Goal: Task Accomplishment & Management: Use online tool/utility

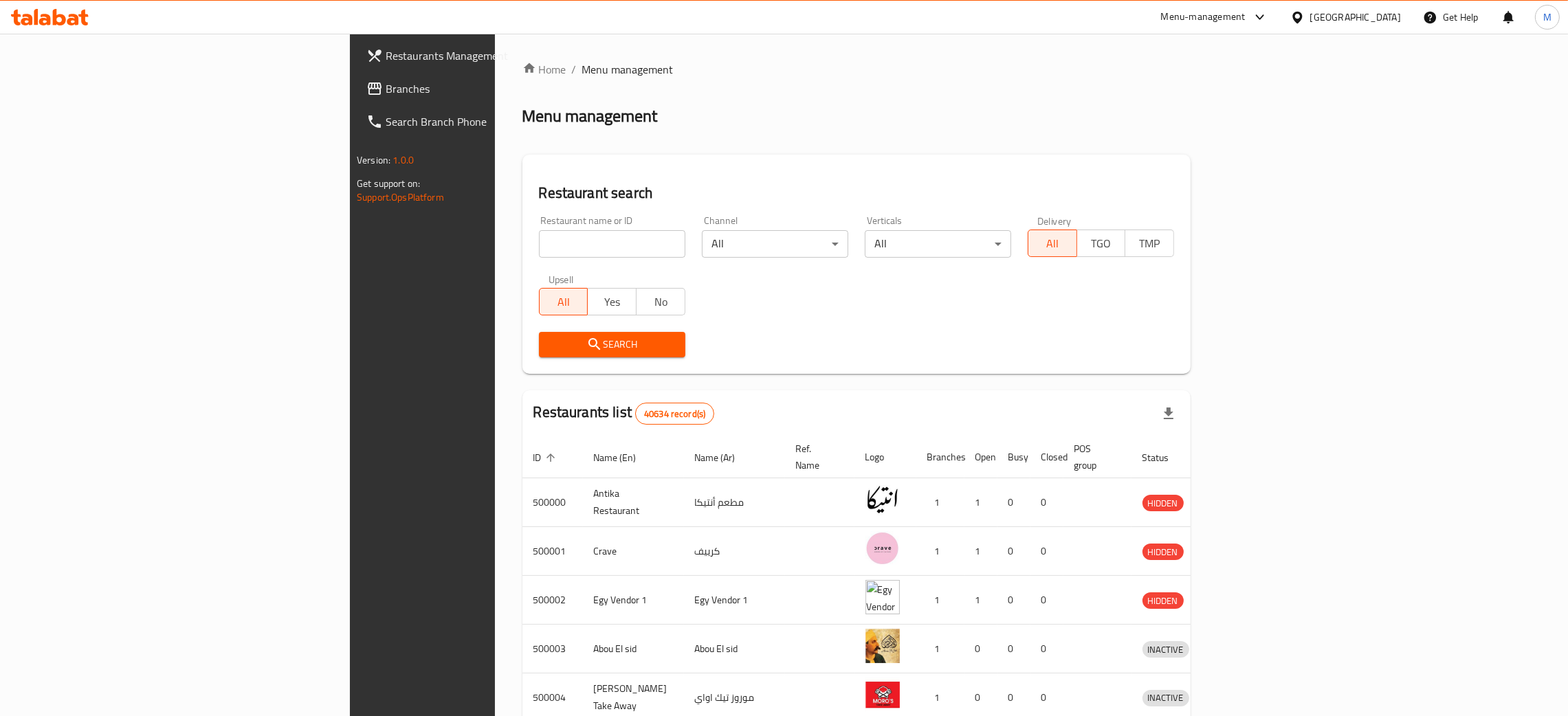
click at [539, 222] on div "Restaurant name or ID Restaurant name or ID" at bounding box center [612, 237] width 146 height 42
click at [539, 233] on input "search" at bounding box center [612, 244] width 146 height 28
paste input "502358"
type input "502358"
click button "Search" at bounding box center [612, 345] width 146 height 26
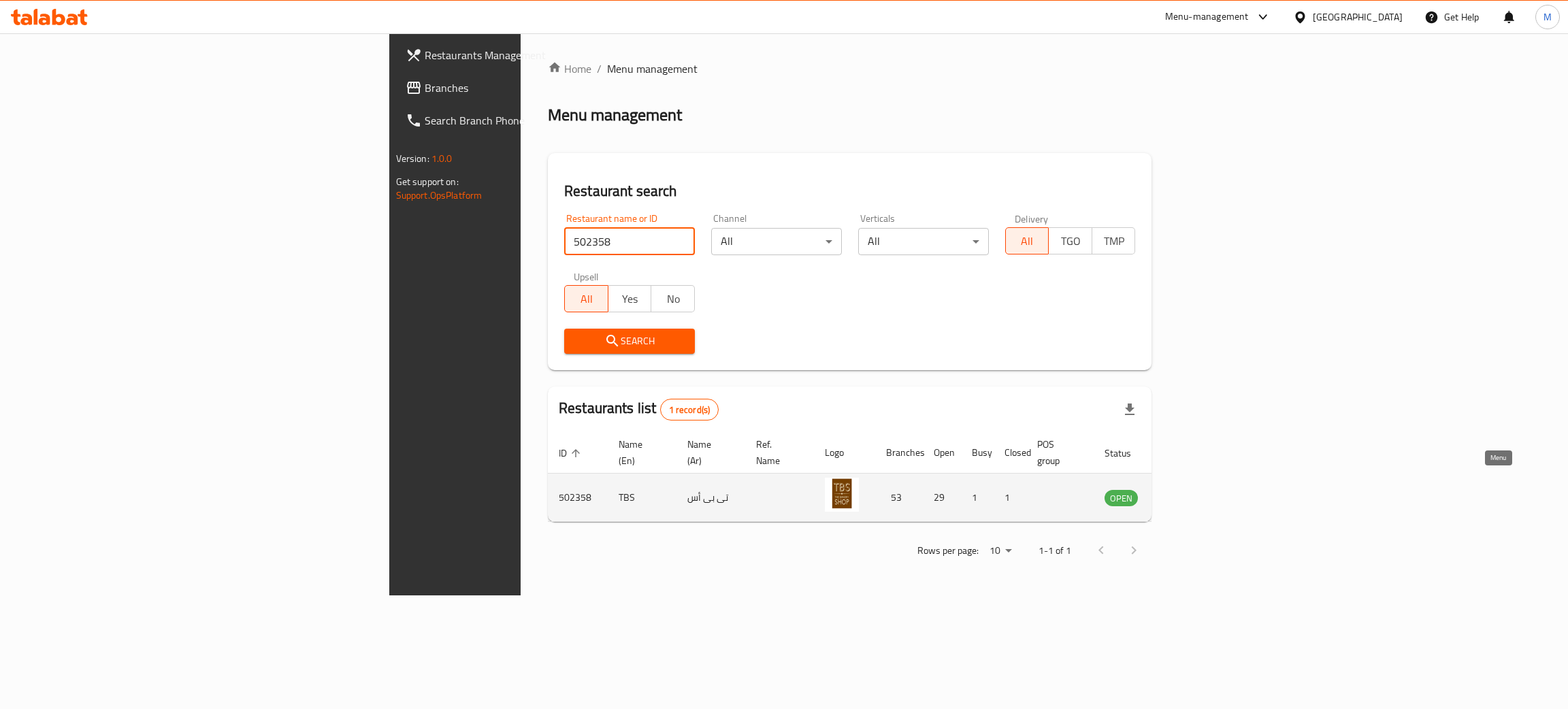
click at [1191, 493] on icon "enhanced table" at bounding box center [1185, 499] width 15 height 12
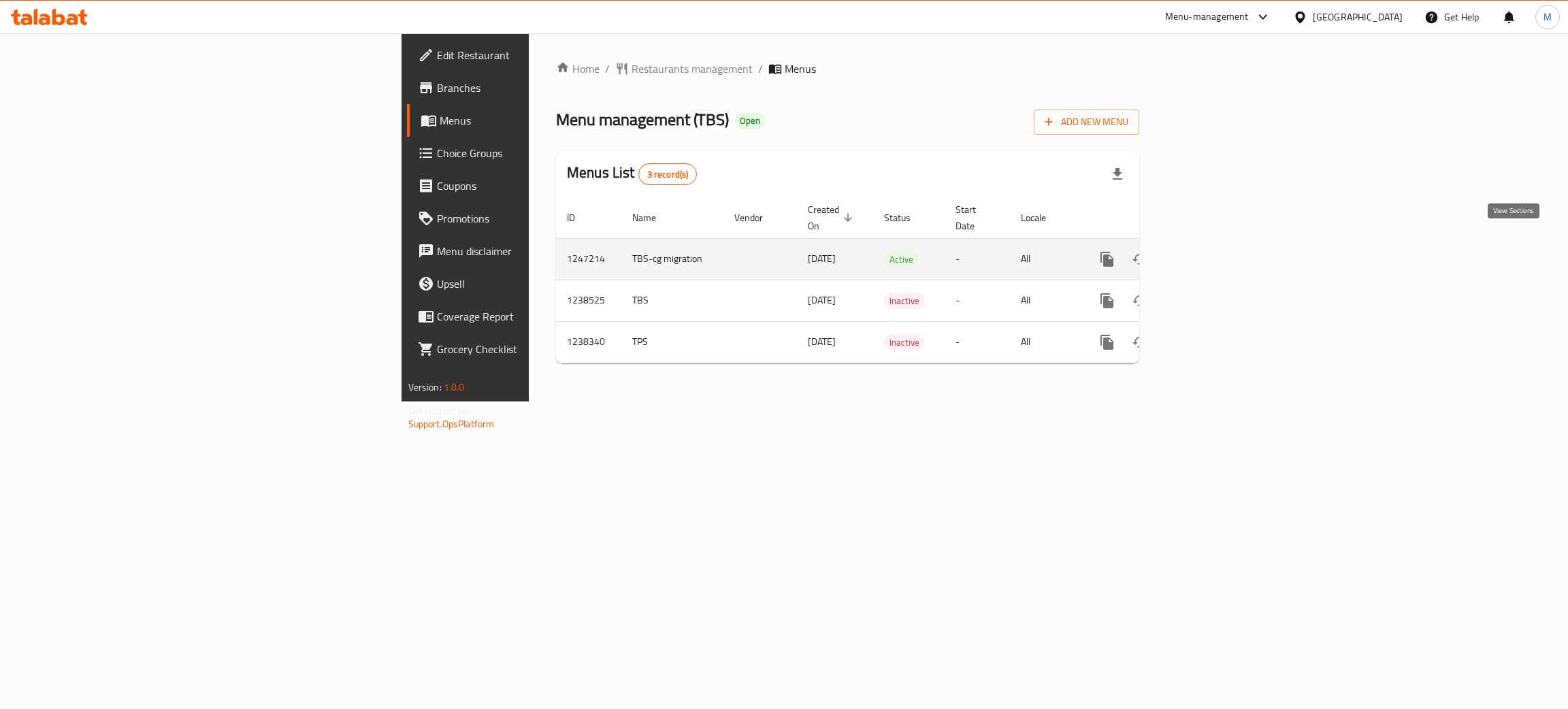
click at [1221, 243] on link "enhanced table" at bounding box center [1205, 259] width 32 height 32
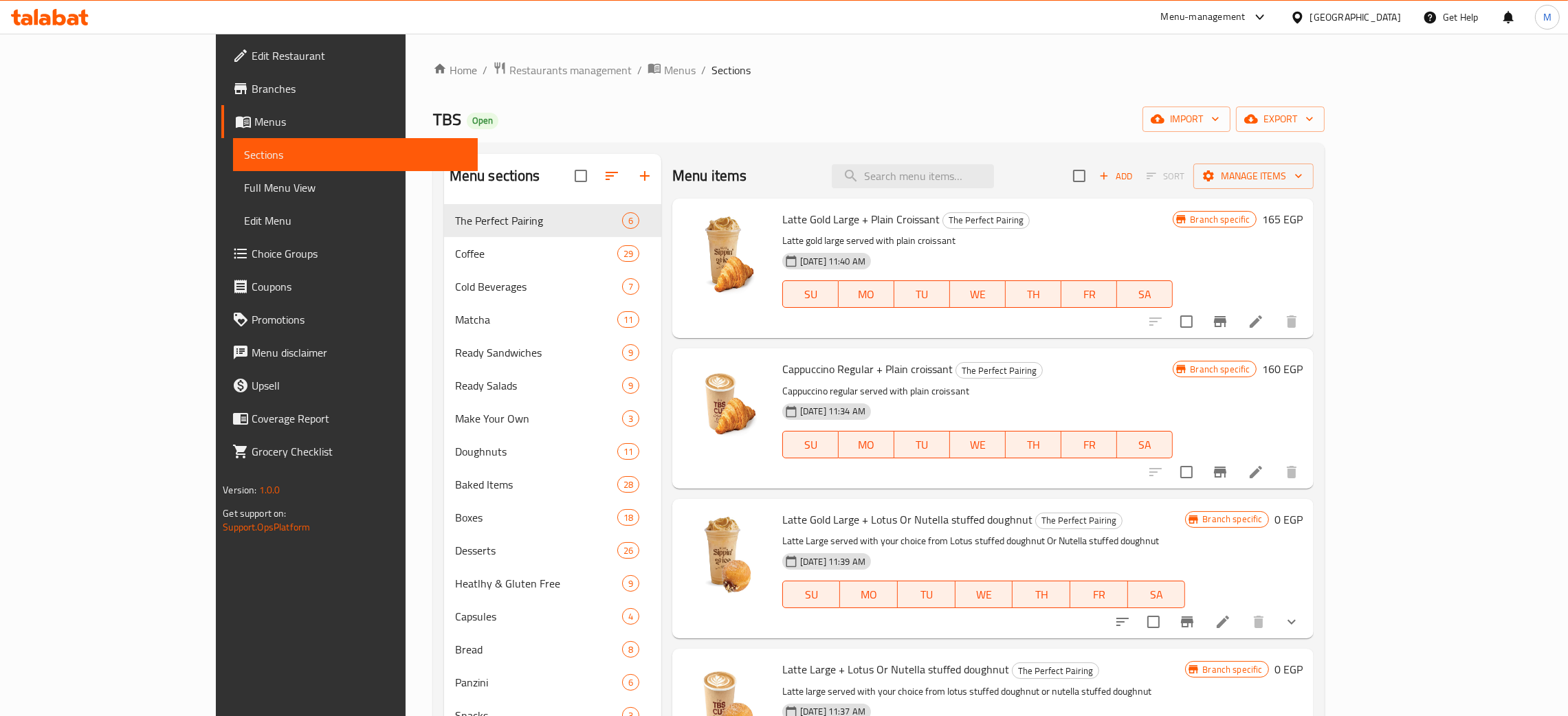
click at [947, 163] on div "Menu items Add Sort Manage items" at bounding box center [993, 176] width 641 height 45
click at [962, 172] on input "search" at bounding box center [913, 176] width 162 height 24
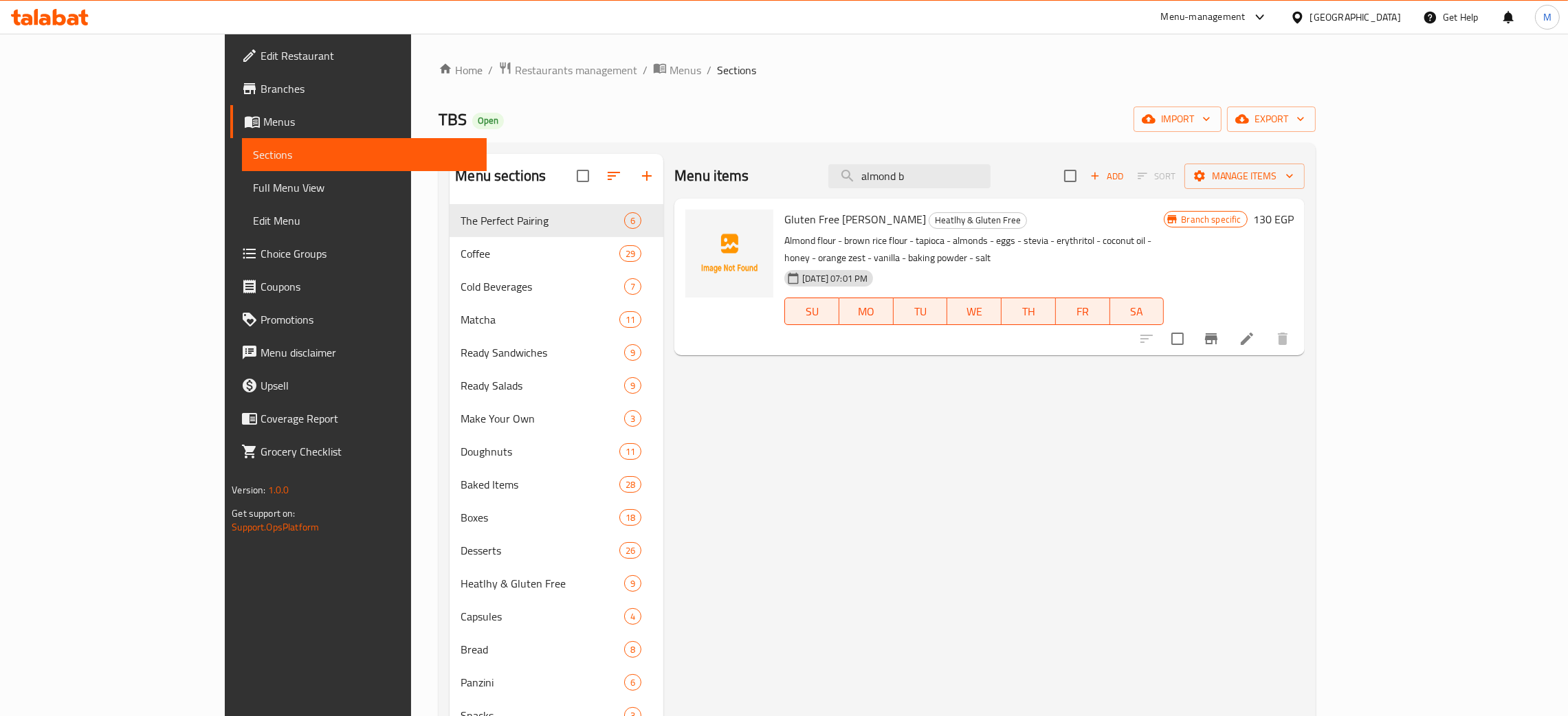
type input "almond b"
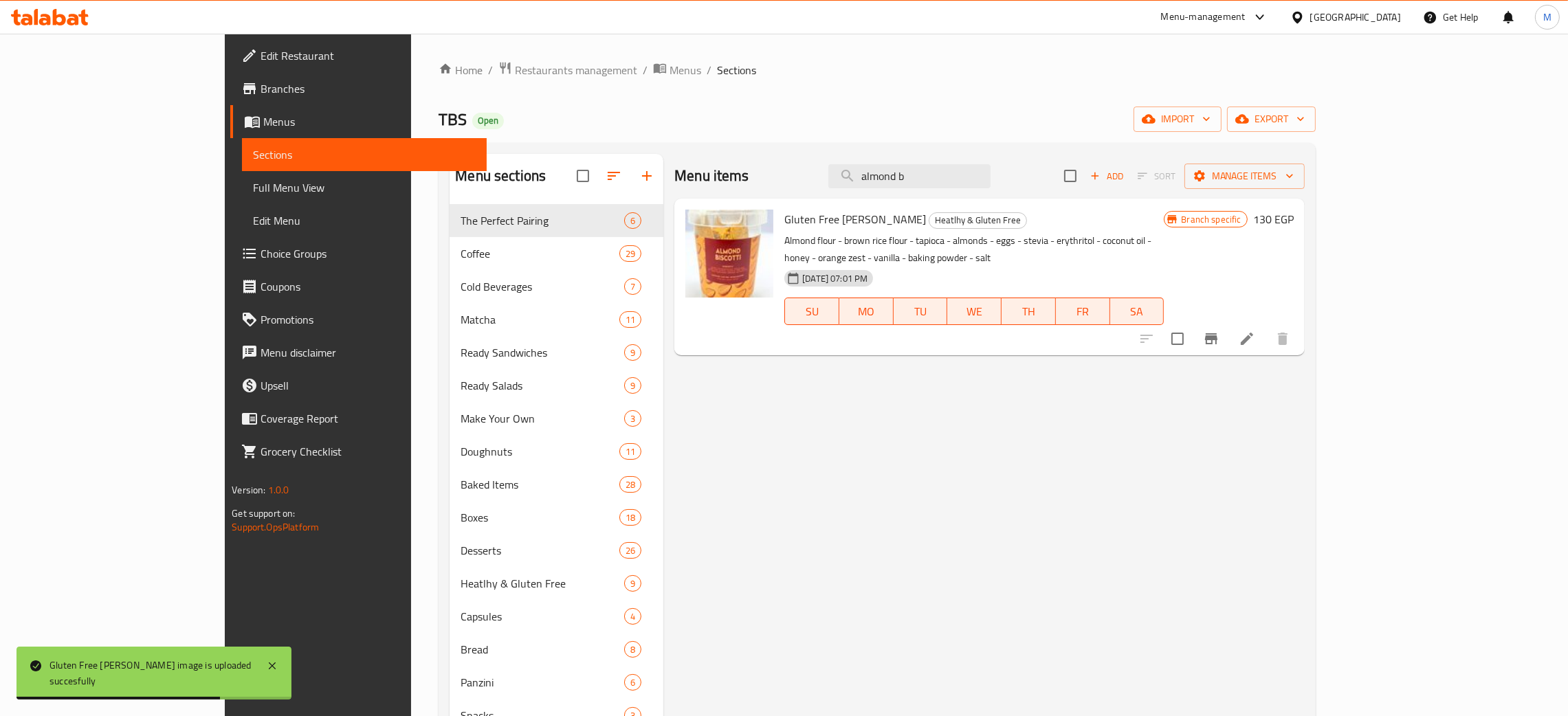
drag, startPoint x: 1012, startPoint y: 177, endPoint x: 878, endPoint y: 139, distance: 139.3
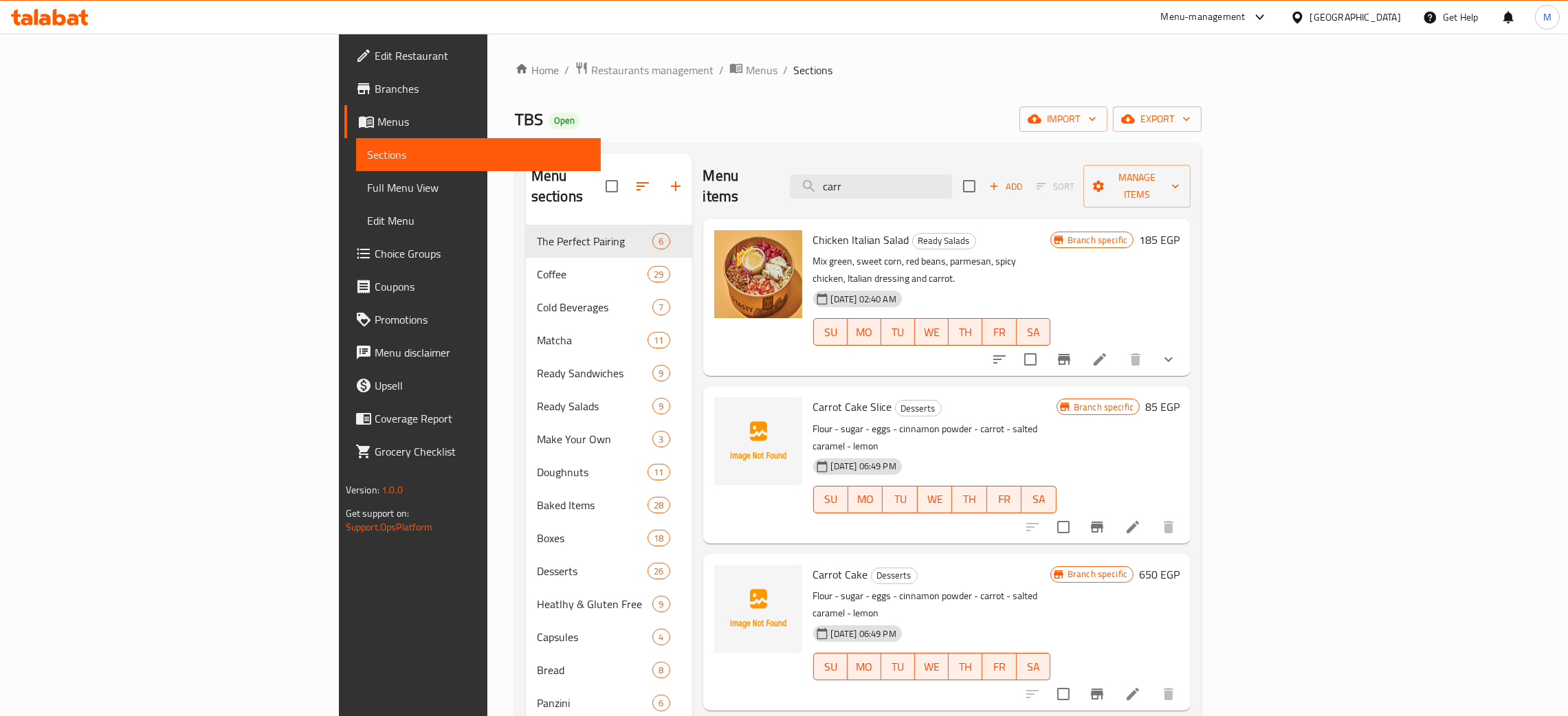
type input "carr"
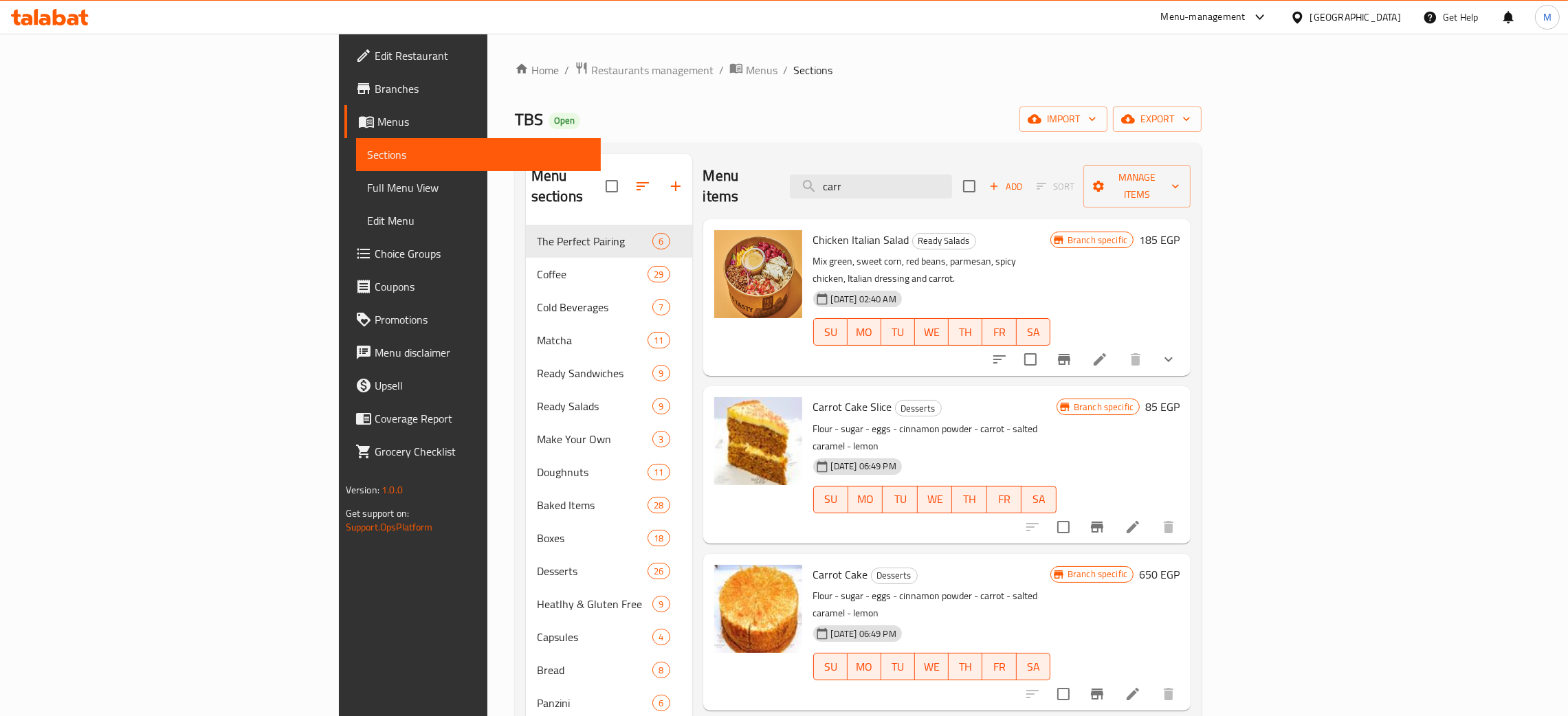
drag, startPoint x: 981, startPoint y: 179, endPoint x: 838, endPoint y: 134, distance: 149.9
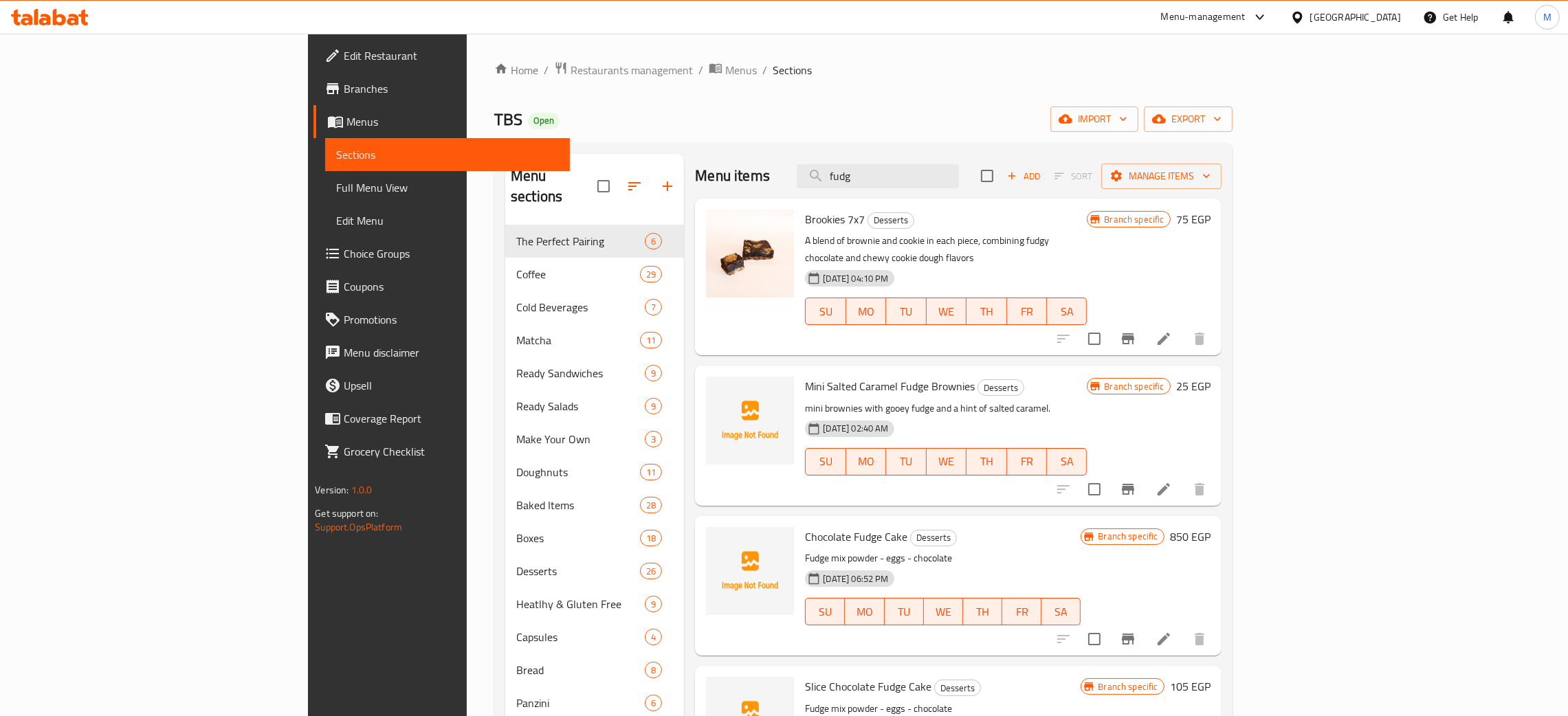
type input "fudg"
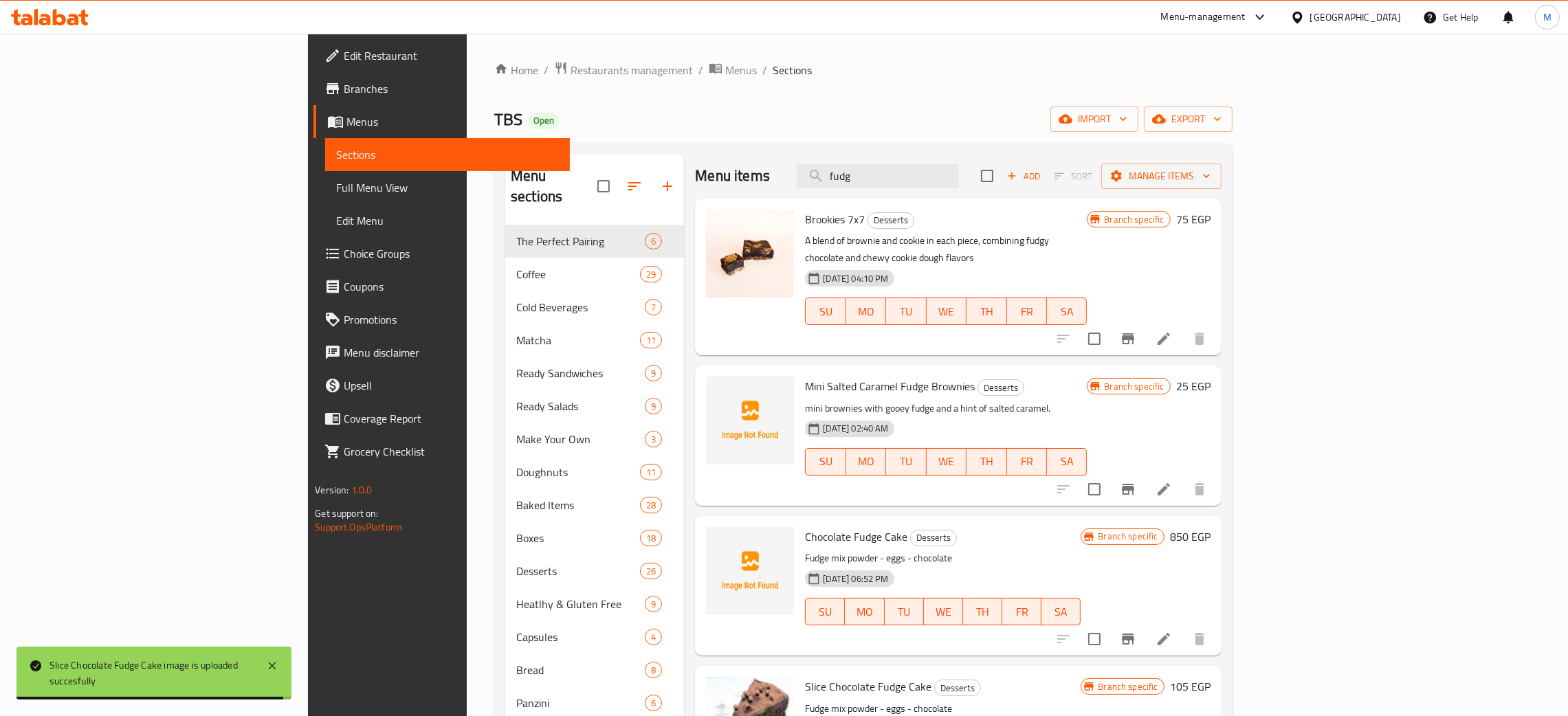
drag, startPoint x: 985, startPoint y: 181, endPoint x: 801, endPoint y: 52, distance: 224.7
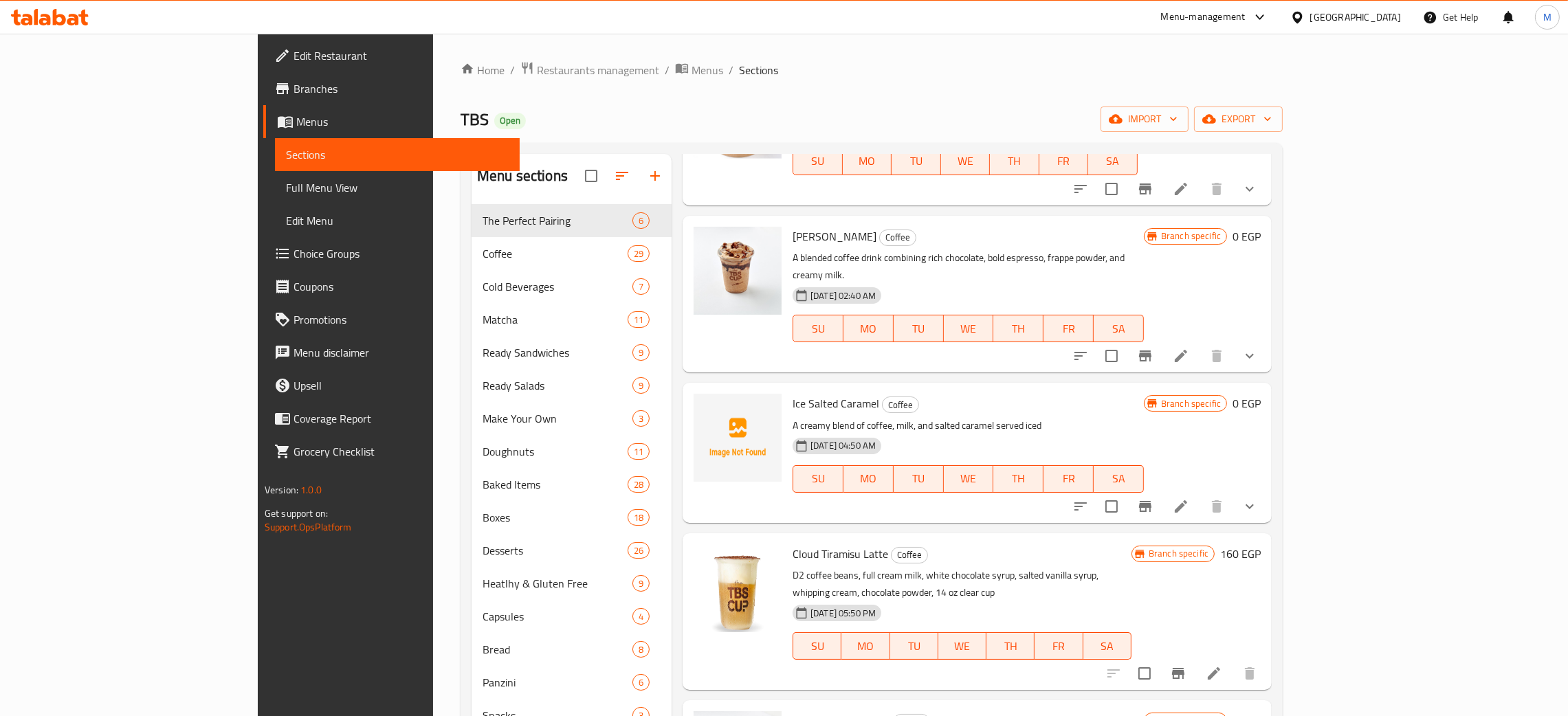
scroll to position [808, 0]
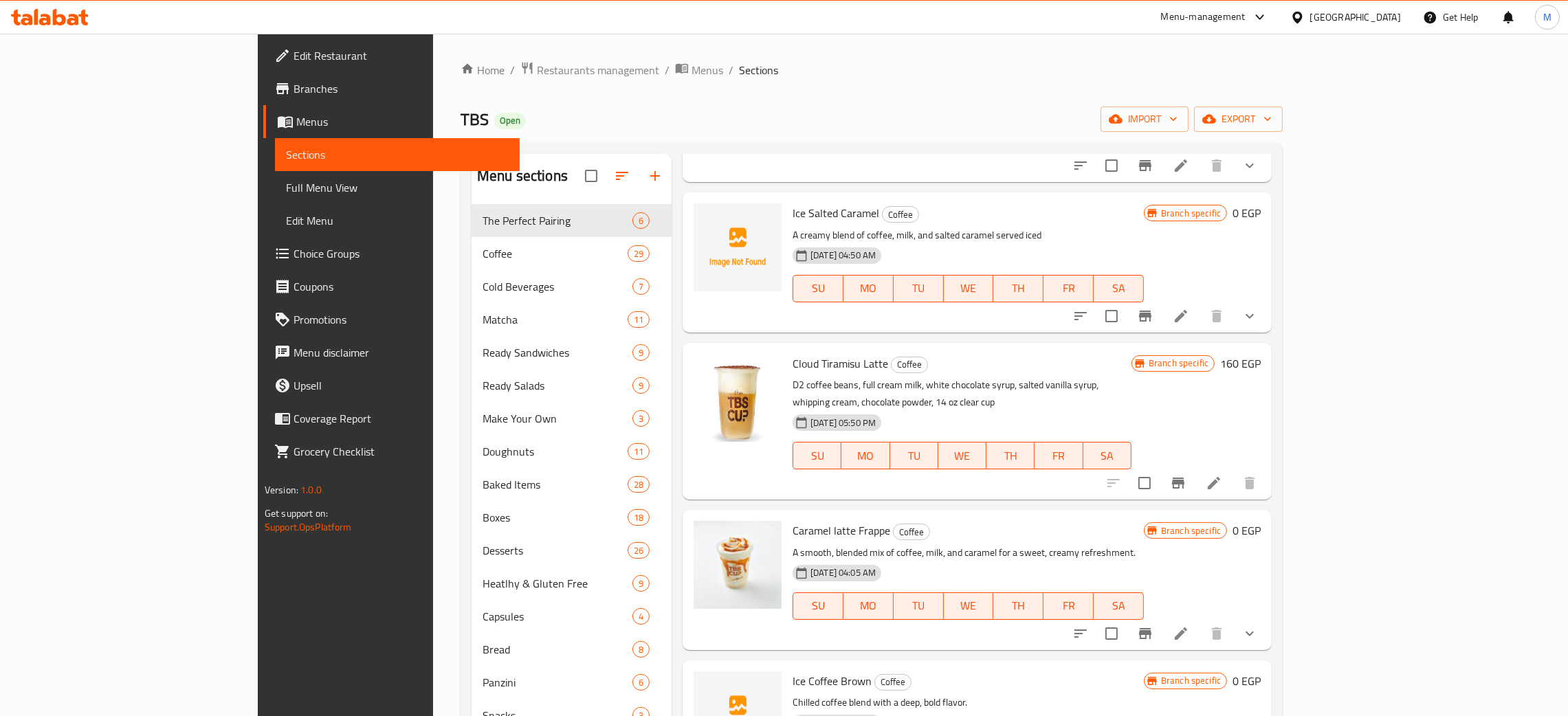
type input "coff"
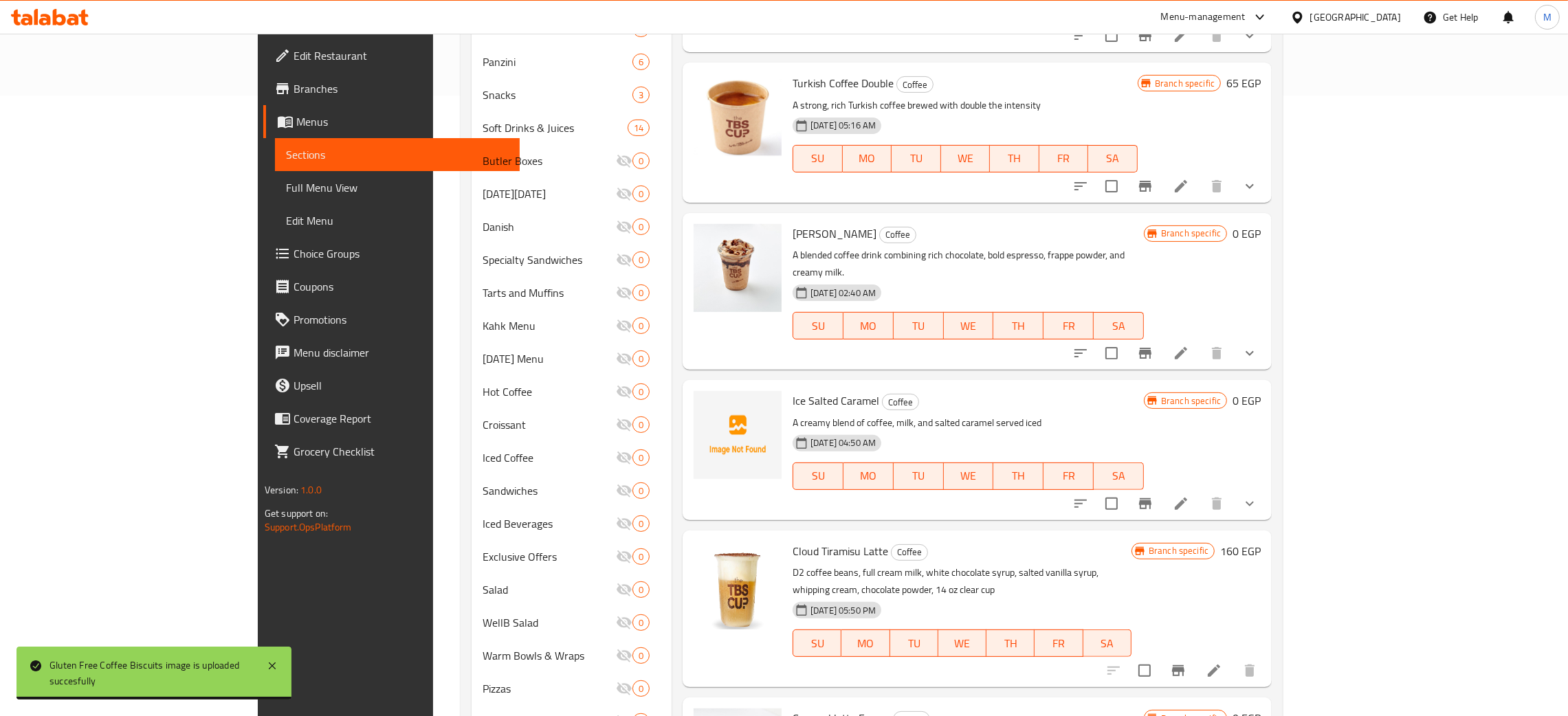
scroll to position [0, 0]
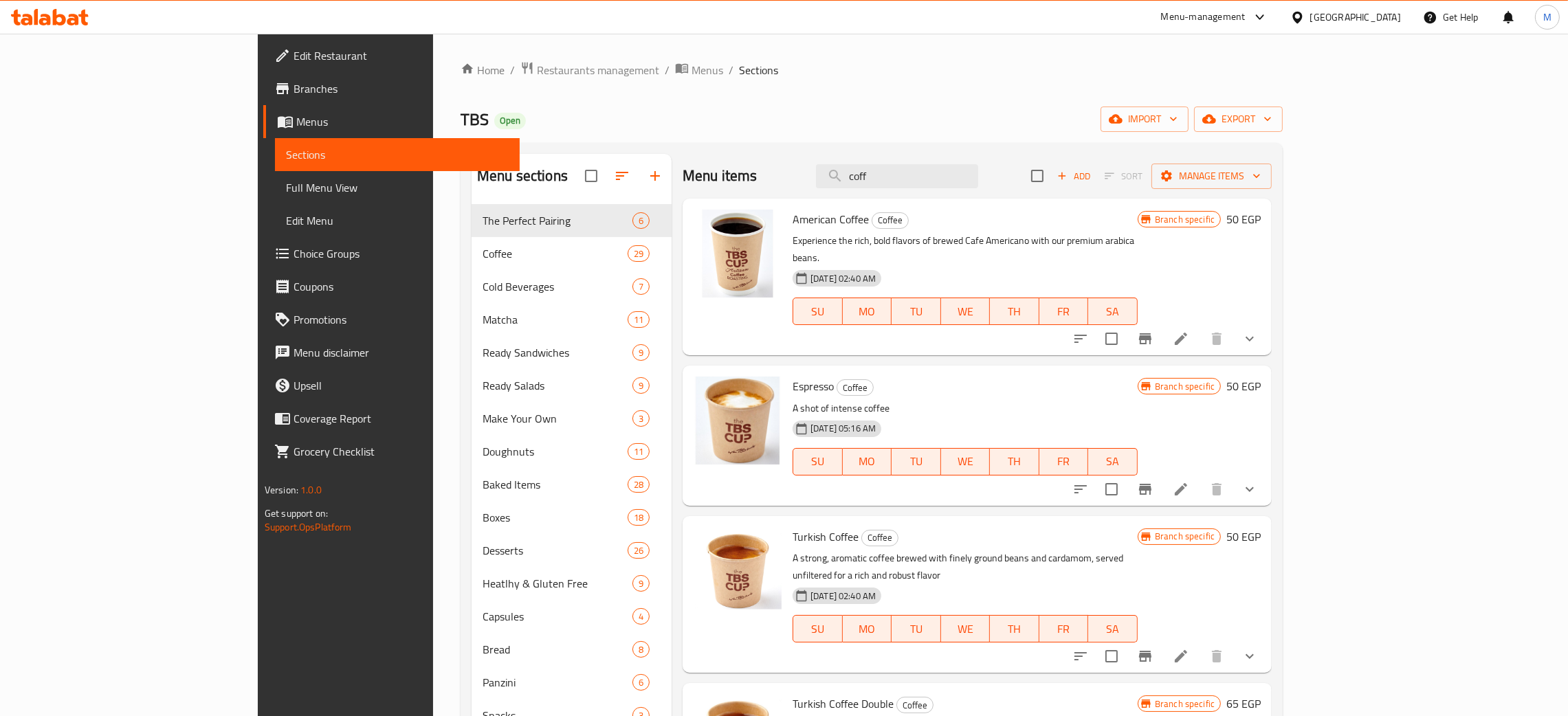
drag, startPoint x: 977, startPoint y: 183, endPoint x: 859, endPoint y: 123, distance: 132.4
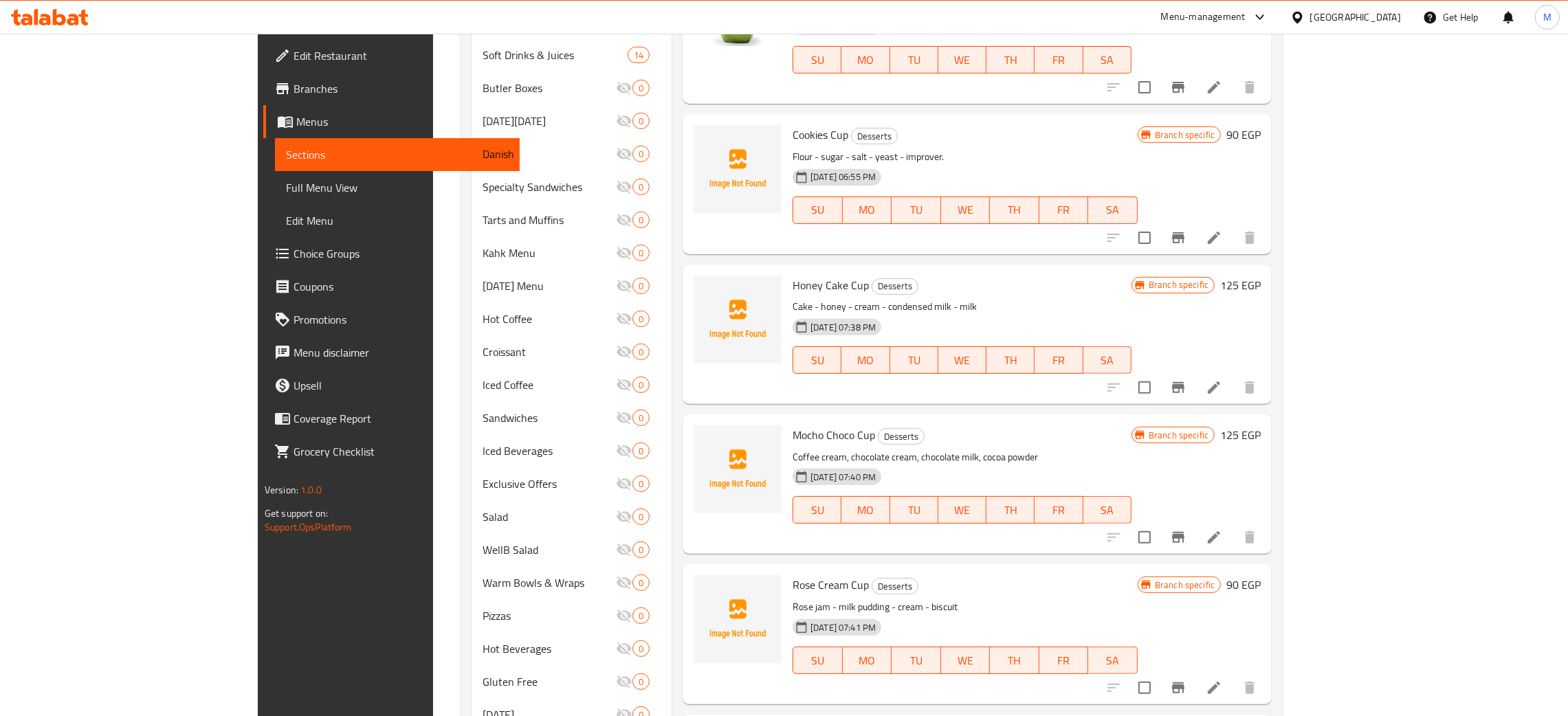
scroll to position [817, 0]
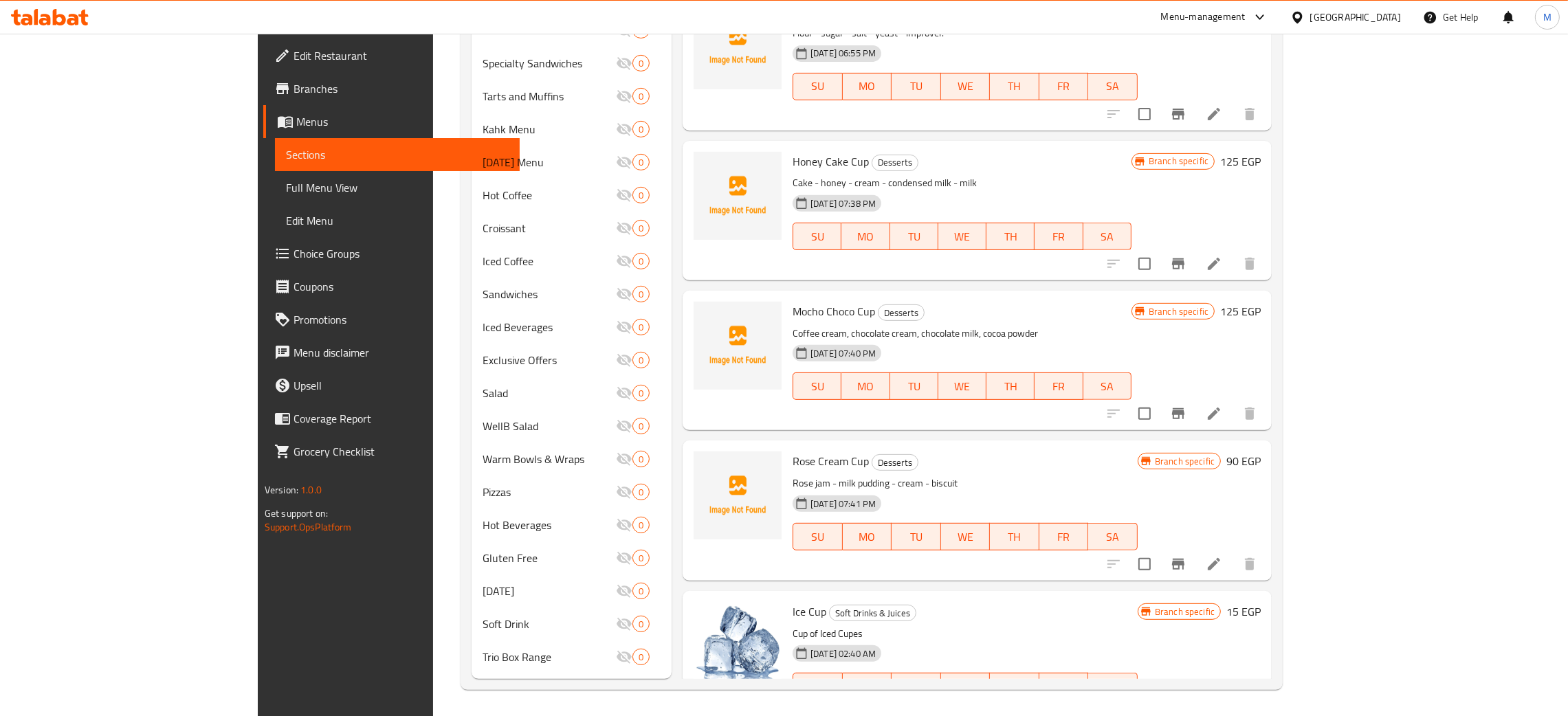
type input "cup"
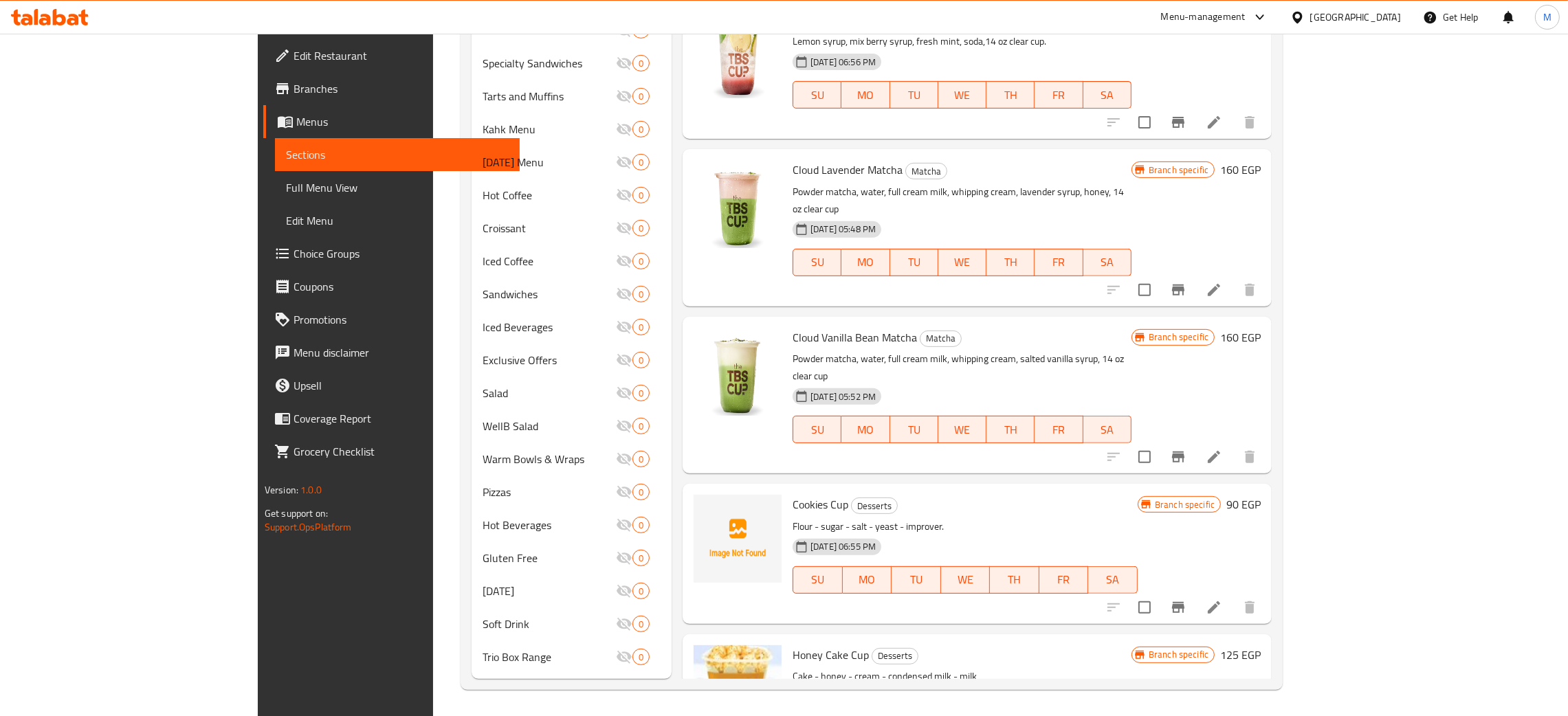
scroll to position [0, 0]
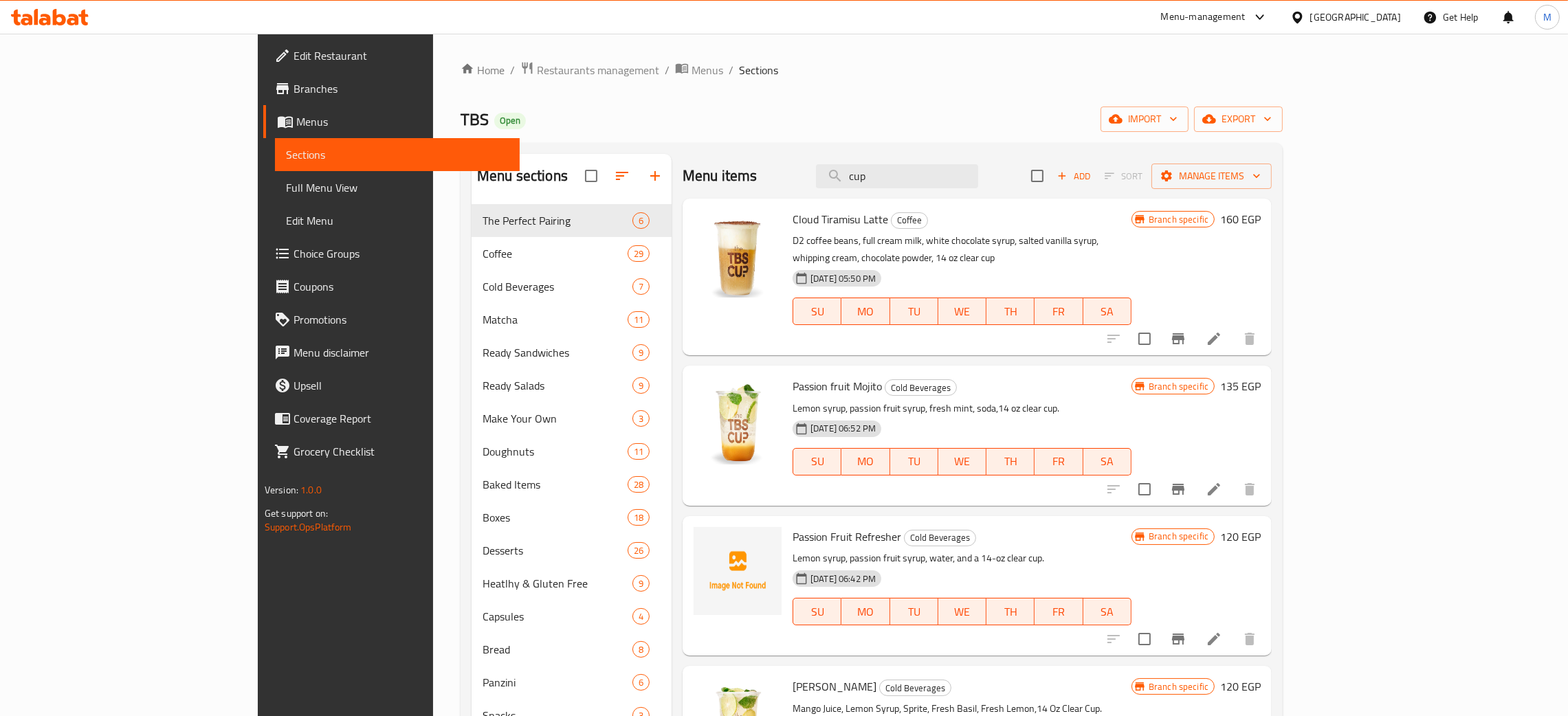
drag, startPoint x: 874, startPoint y: 176, endPoint x: 830, endPoint y: 170, distance: 44.4
click at [830, 170] on div "Menu items cup Add Sort Manage items" at bounding box center [977, 176] width 589 height 45
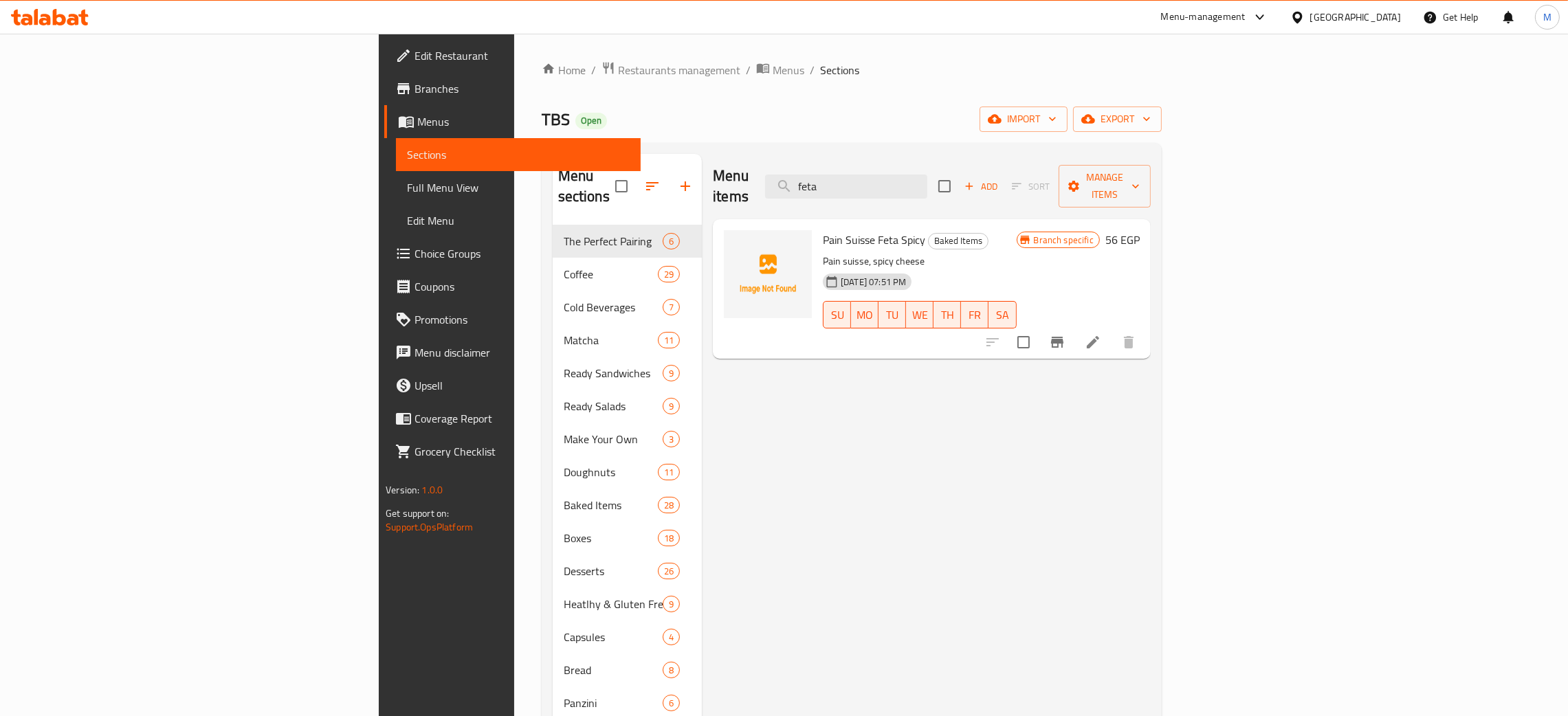
type input "feta"
drag, startPoint x: 1008, startPoint y: 166, endPoint x: 939, endPoint y: 155, distance: 69.9
click at [939, 155] on div "Menu items feta Add Sort Manage items" at bounding box center [932, 187] width 438 height 65
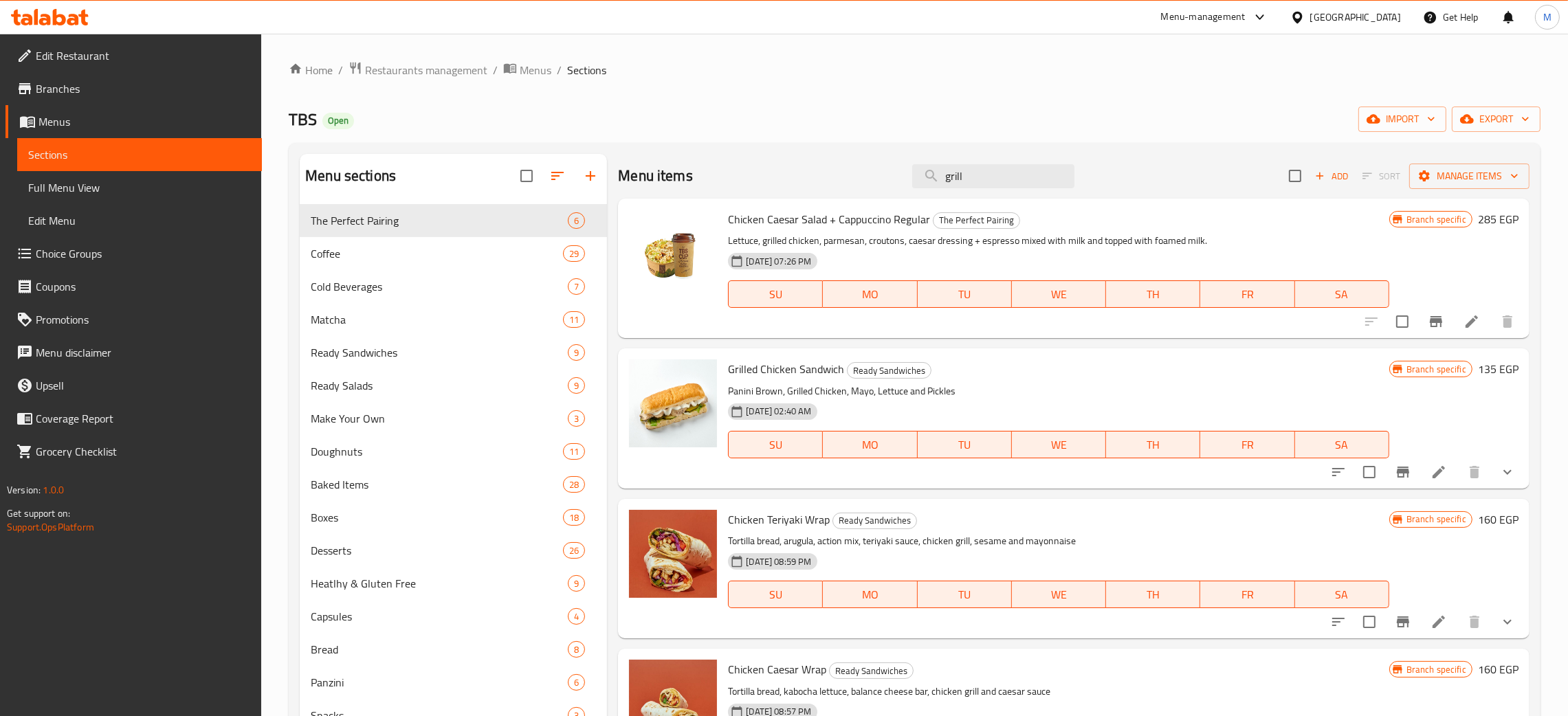
type input "grill"
drag, startPoint x: 978, startPoint y: 176, endPoint x: 871, endPoint y: 118, distance: 121.7
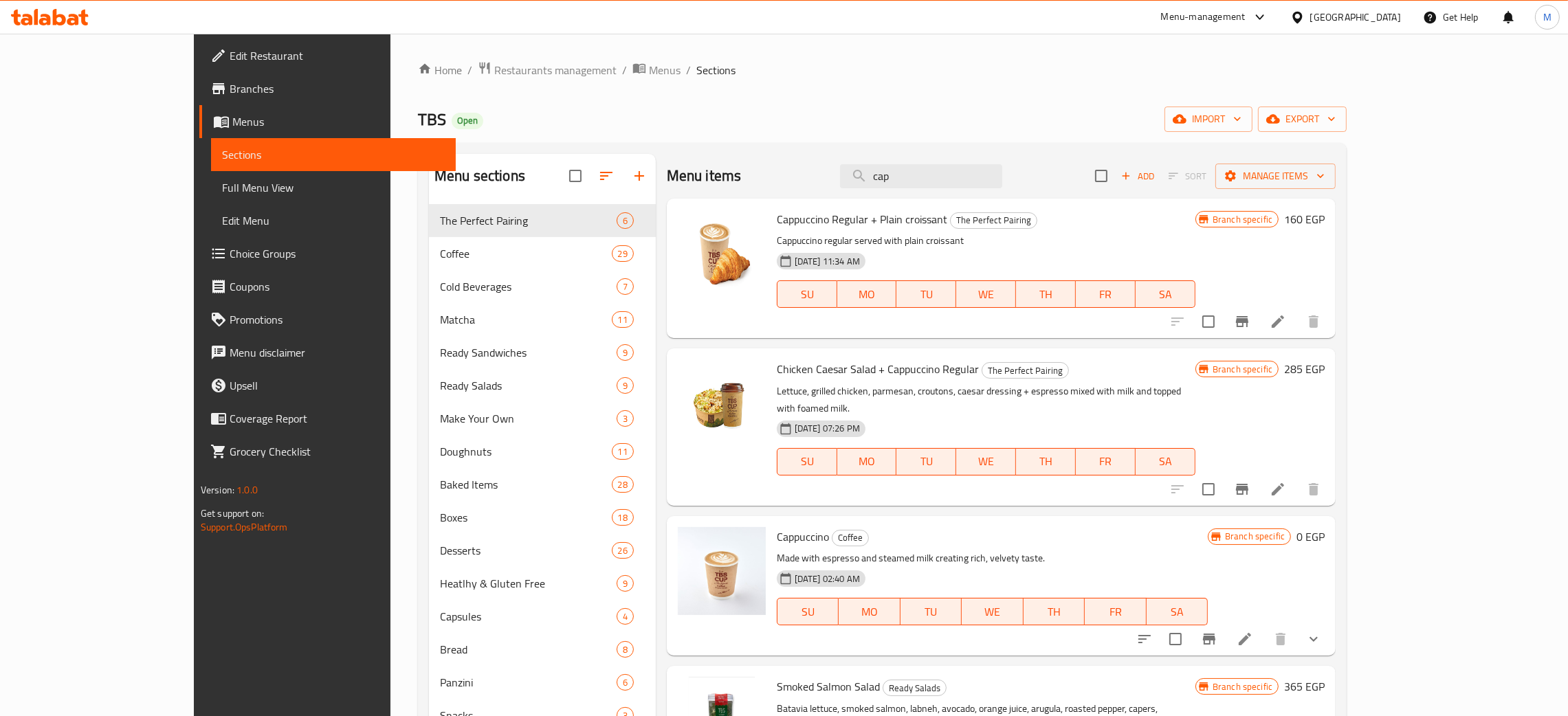
type input "cap"
drag, startPoint x: 1003, startPoint y: 172, endPoint x: 892, endPoint y: 120, distance: 122.6
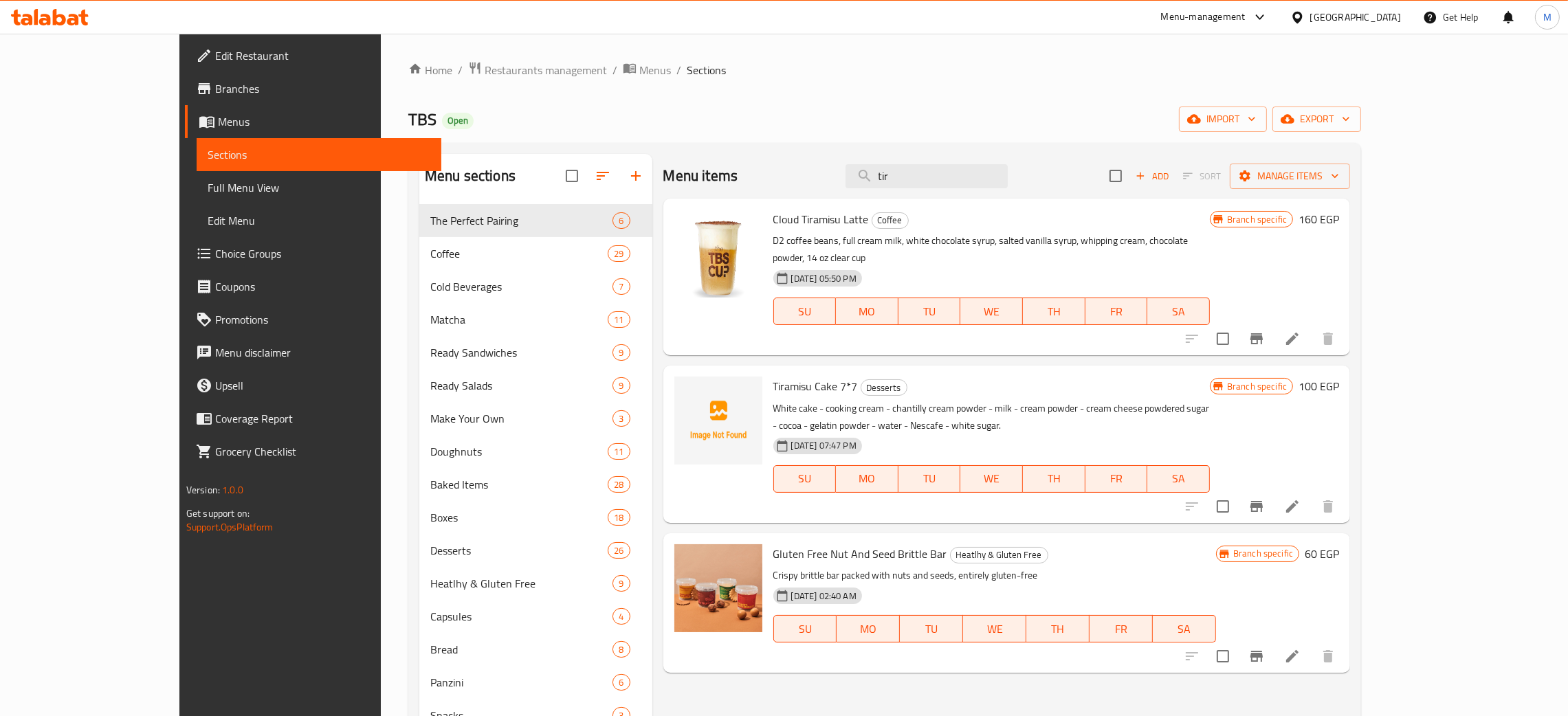
type input "tir"
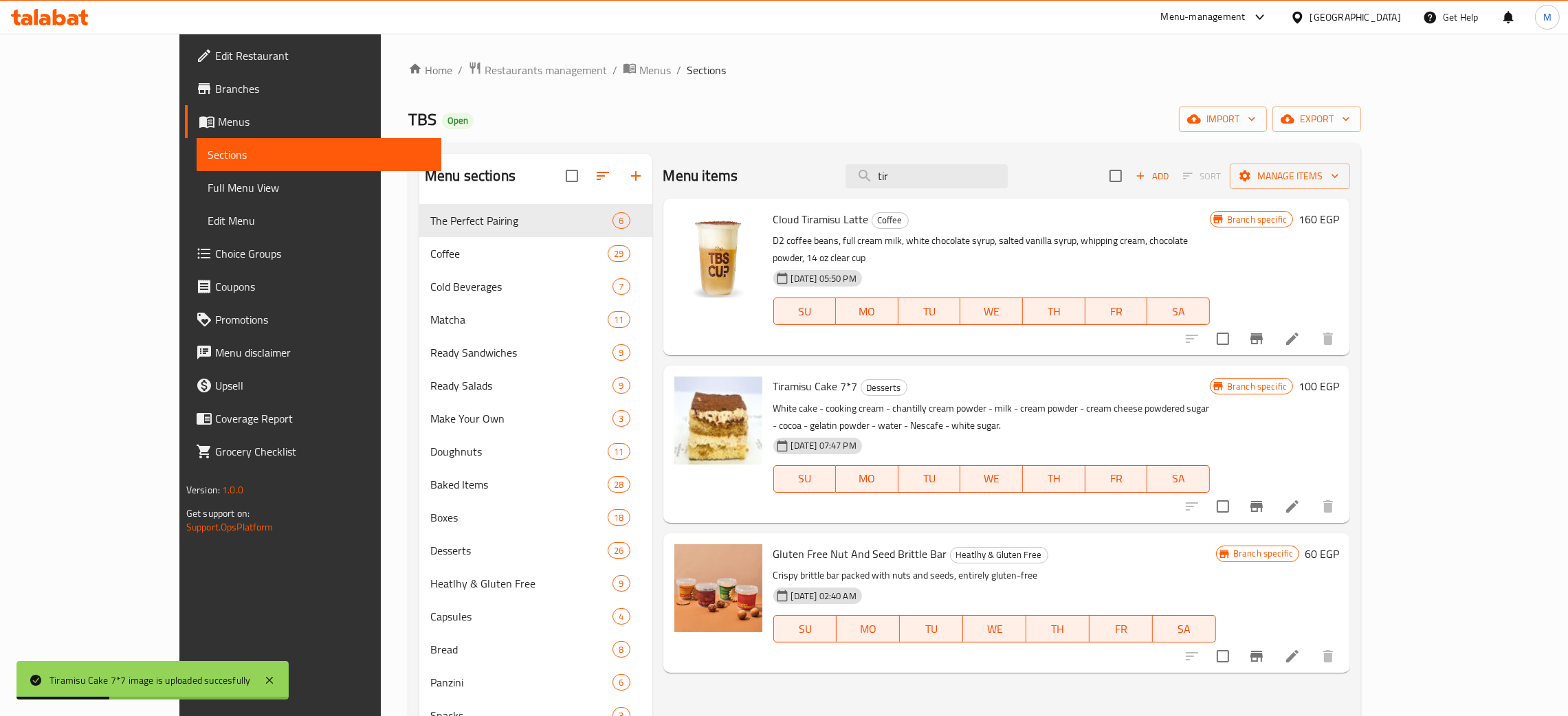
drag, startPoint x: 976, startPoint y: 169, endPoint x: 868, endPoint y: 139, distance: 112.1
type input "t"
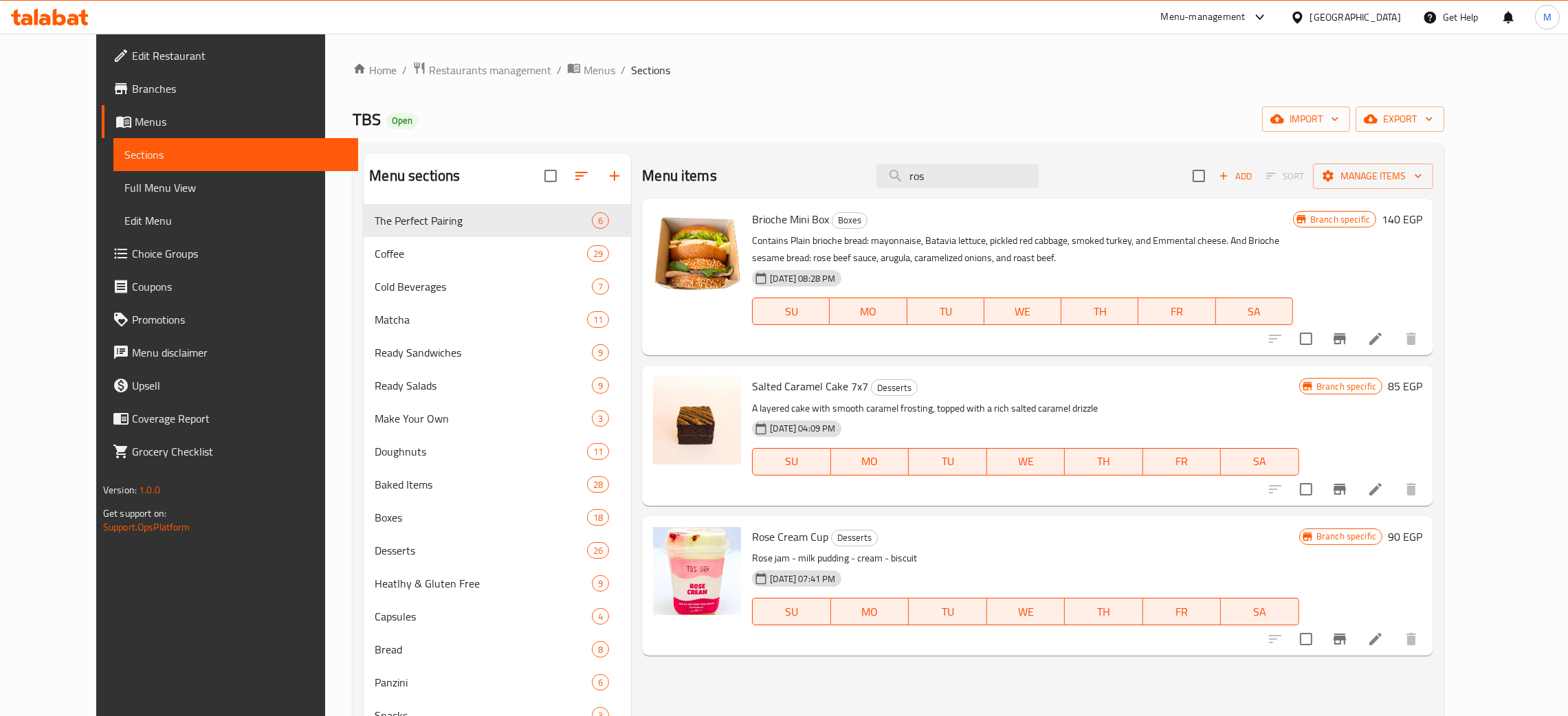
type input "ros"
drag, startPoint x: 993, startPoint y: 179, endPoint x: 858, endPoint y: 140, distance: 140.5
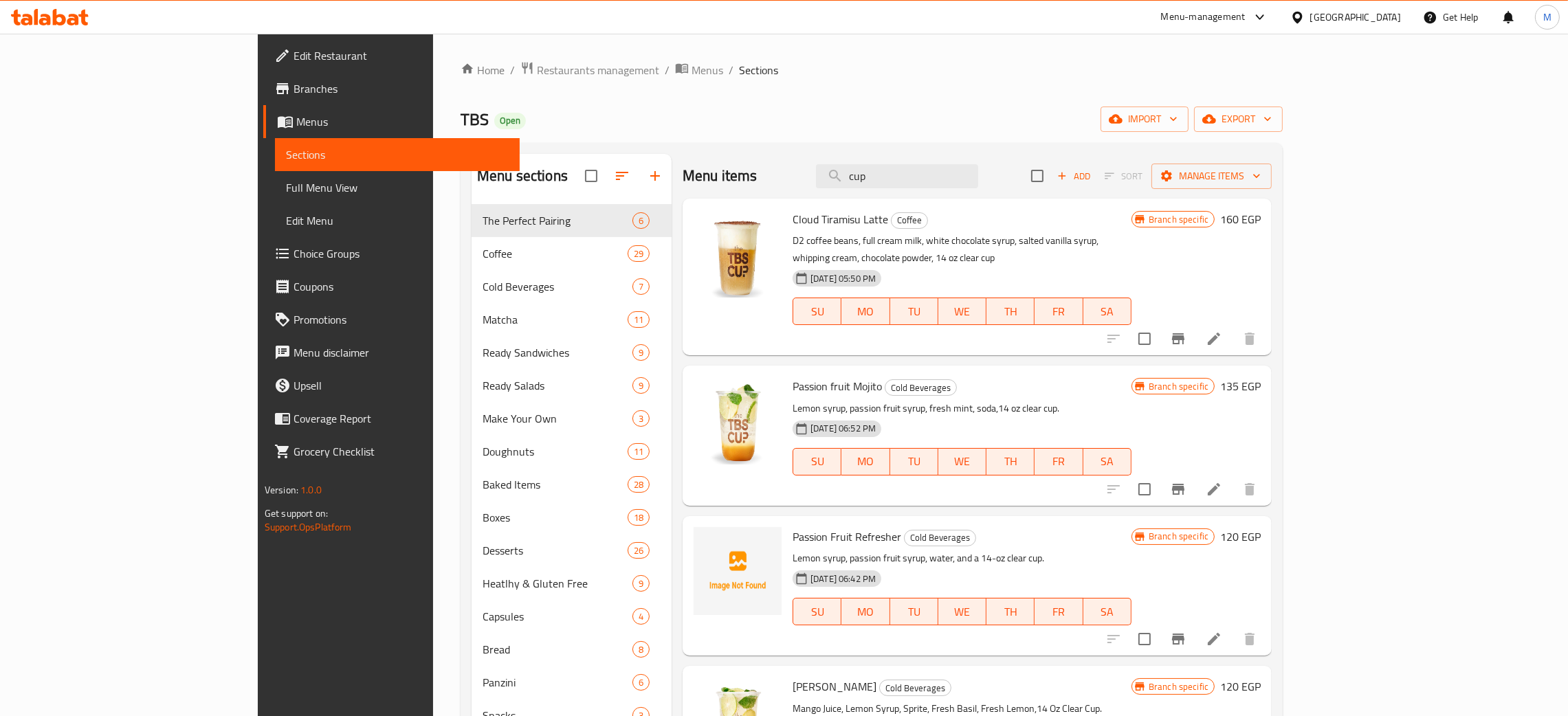
type input "cup"
click at [286, 189] on span "Full Menu View" at bounding box center [397, 187] width 223 height 16
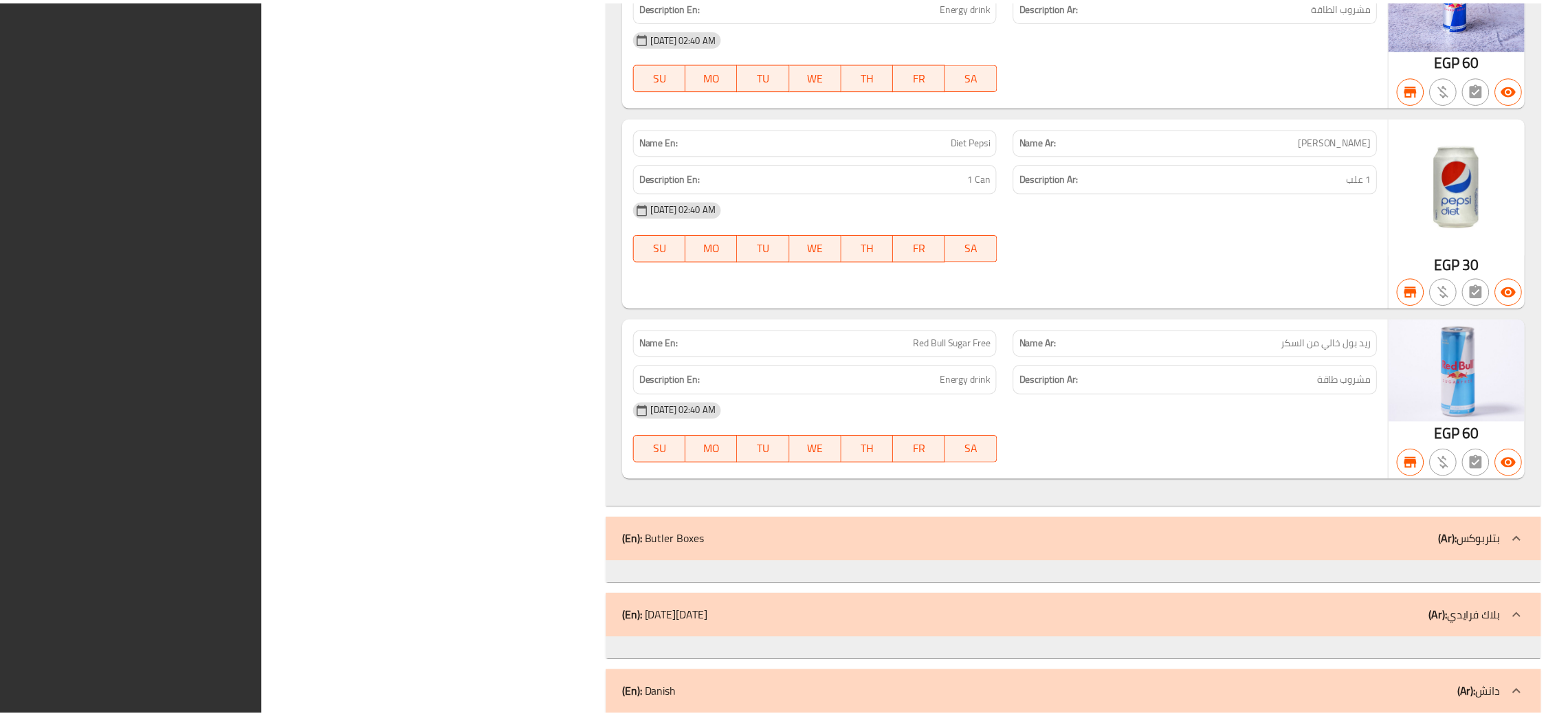
scroll to position [47907, 0]
